Goal: Task Accomplishment & Management: Use online tool/utility

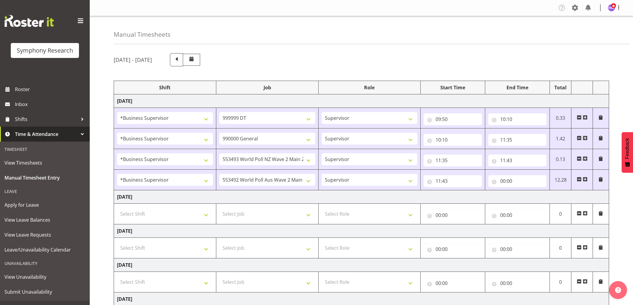
select select "1607"
select select "760"
select select "1607"
select select "743"
select select "1607"
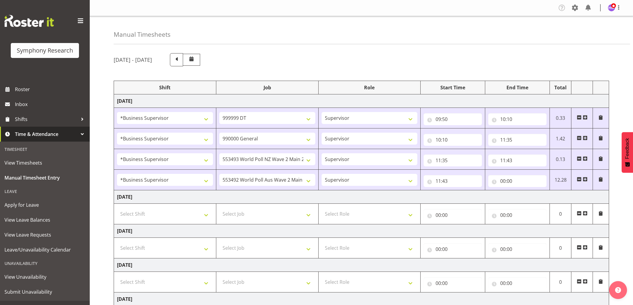
select select "10527"
select select "1607"
select select "10499"
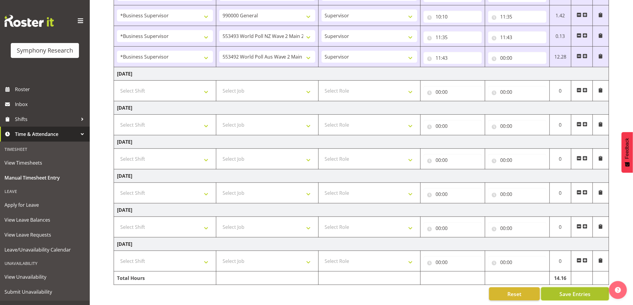
click at [575, 294] on button "Save Entries" at bounding box center [575, 294] width 68 height 13
click at [51, 91] on span "Roster" at bounding box center [51, 89] width 72 height 9
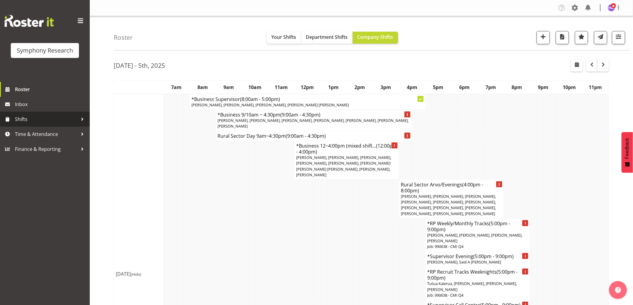
click at [33, 125] on link "Shifts" at bounding box center [45, 119] width 90 height 15
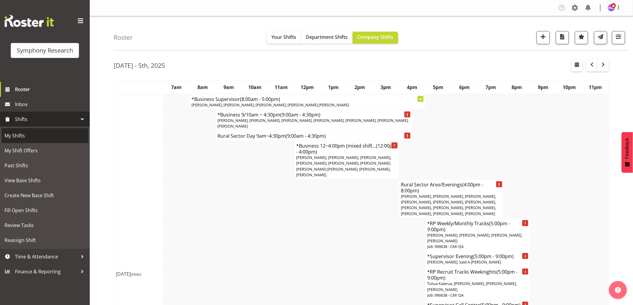
click at [19, 140] on span "My Shifts" at bounding box center [44, 135] width 81 height 9
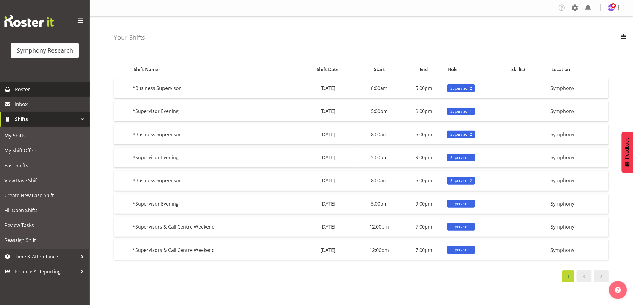
click at [18, 95] on link "Roster" at bounding box center [45, 89] width 90 height 15
